Goal: Task Accomplishment & Management: Use online tool/utility

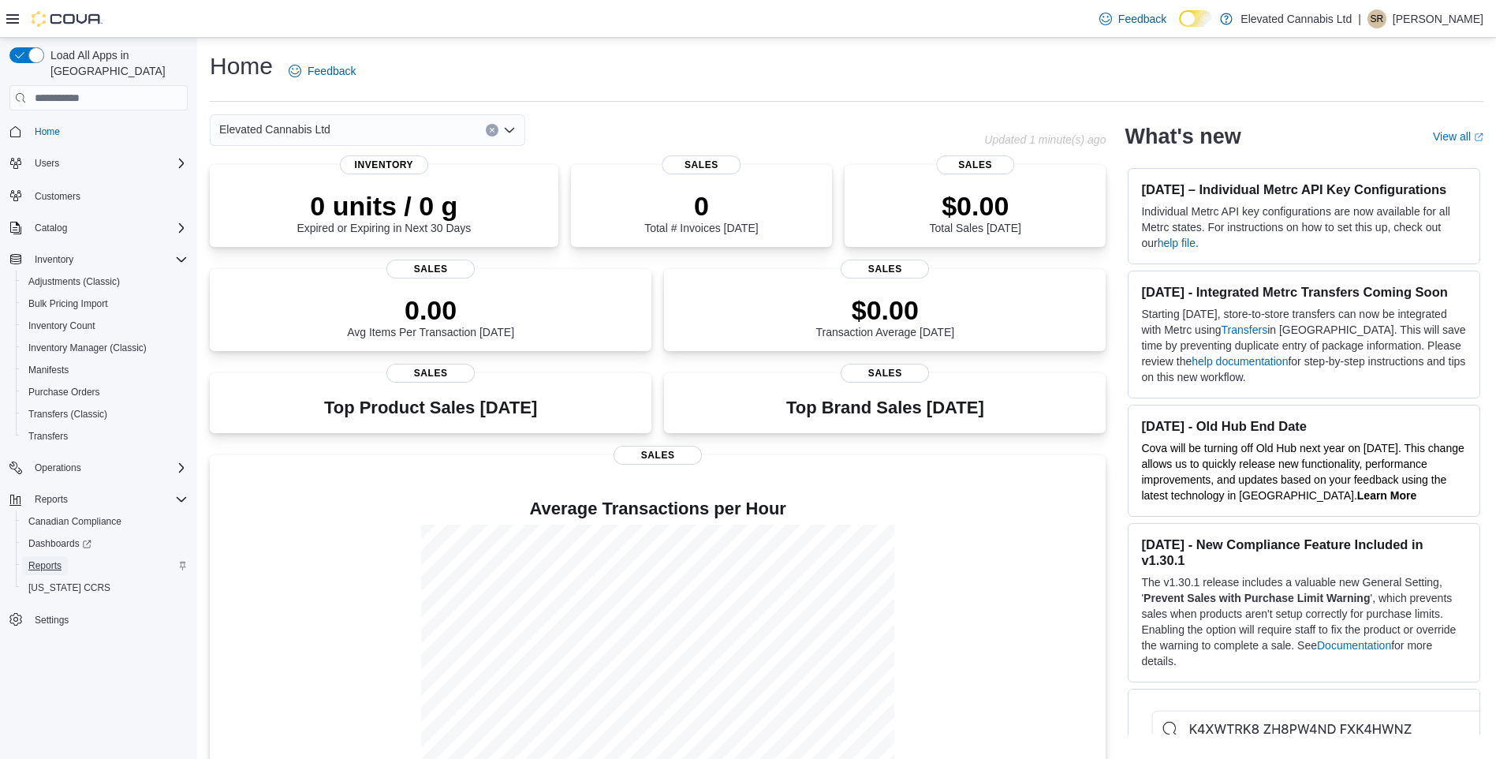
click at [43, 559] on span "Reports" at bounding box center [44, 565] width 33 height 13
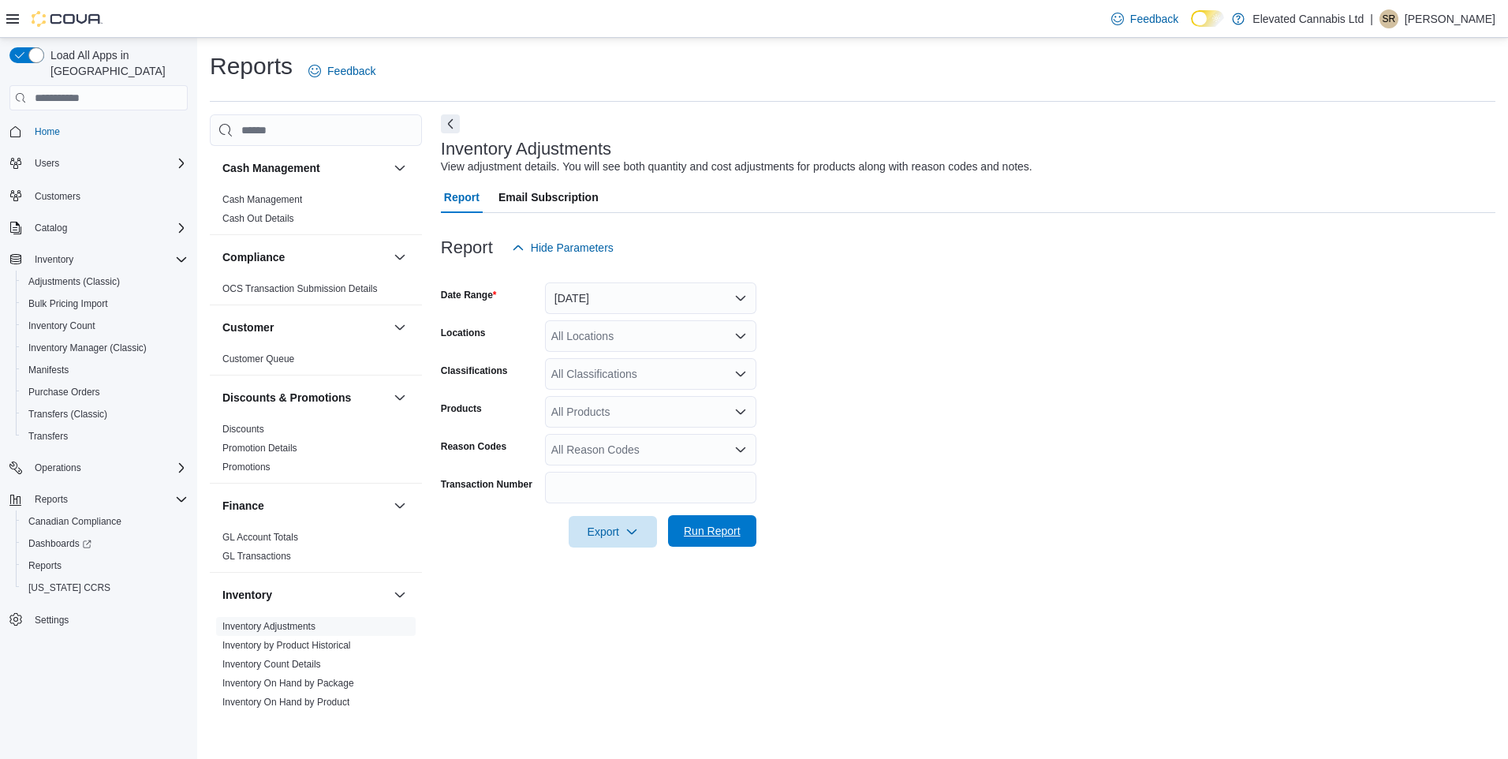
click at [715, 532] on span "Run Report" at bounding box center [712, 531] width 57 height 16
